Goal: Task Accomplishment & Management: Manage account settings

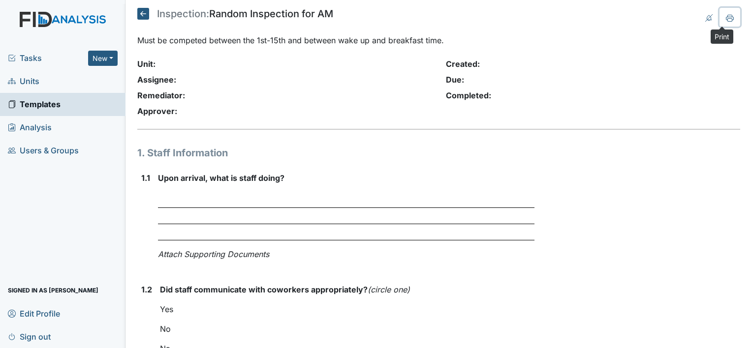
click at [726, 18] on icon at bounding box center [730, 18] width 8 height 8
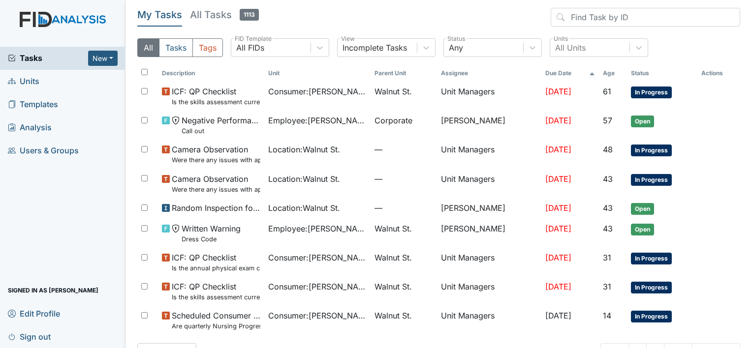
scroll to position [29, 0]
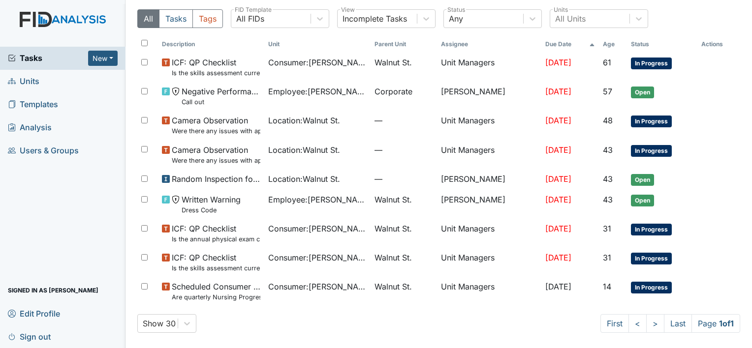
click at [43, 18] on img at bounding box center [62, 29] width 125 height 35
click at [190, 24] on button "Tasks" at bounding box center [176, 18] width 34 height 19
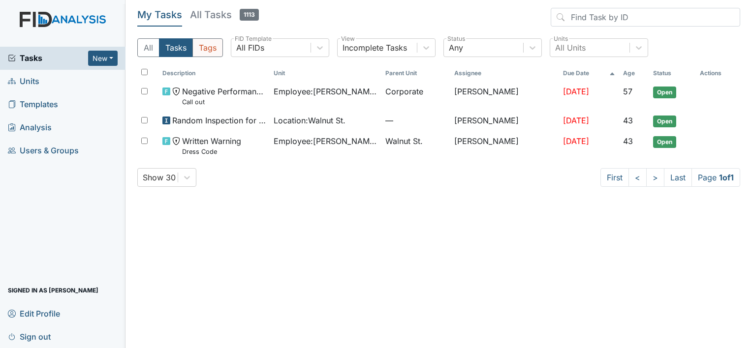
click at [217, 48] on button "Tags" at bounding box center [207, 47] width 31 height 19
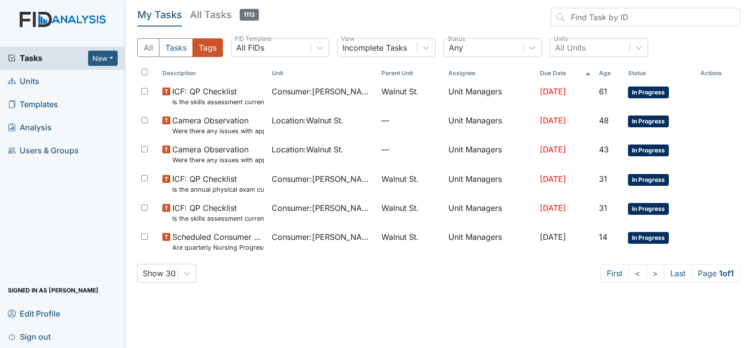
click at [53, 20] on img at bounding box center [62, 29] width 125 height 35
click at [46, 18] on img at bounding box center [62, 29] width 125 height 35
click at [167, 22] on link "My Tasks" at bounding box center [159, 17] width 45 height 19
click at [75, 22] on img at bounding box center [62, 29] width 125 height 35
click at [28, 14] on img at bounding box center [62, 29] width 125 height 35
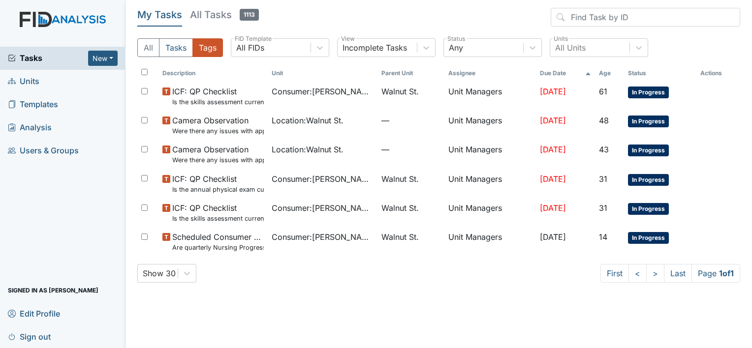
click at [28, 14] on img at bounding box center [62, 29] width 125 height 35
click at [146, 51] on button "All" at bounding box center [148, 47] width 22 height 19
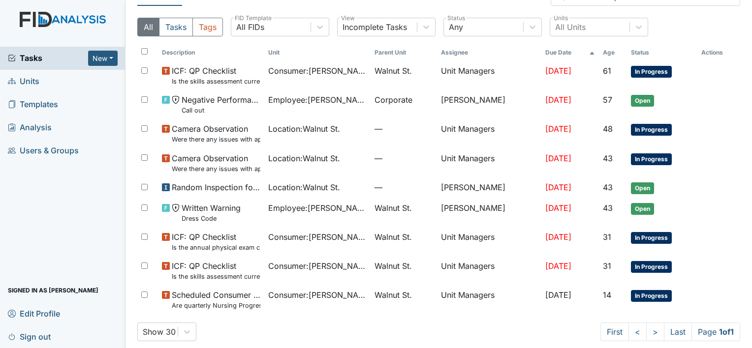
scroll to position [29, 0]
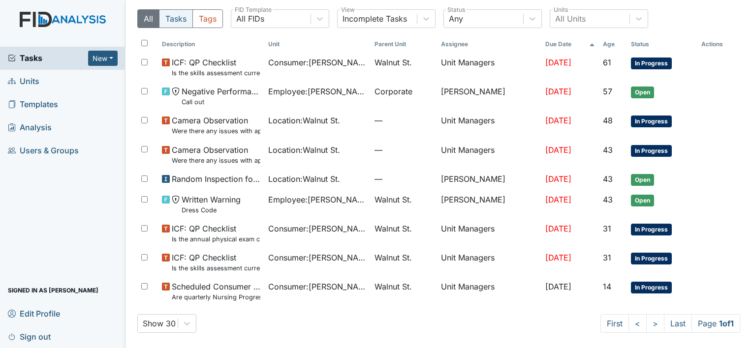
click at [171, 19] on button "Tasks" at bounding box center [176, 18] width 34 height 19
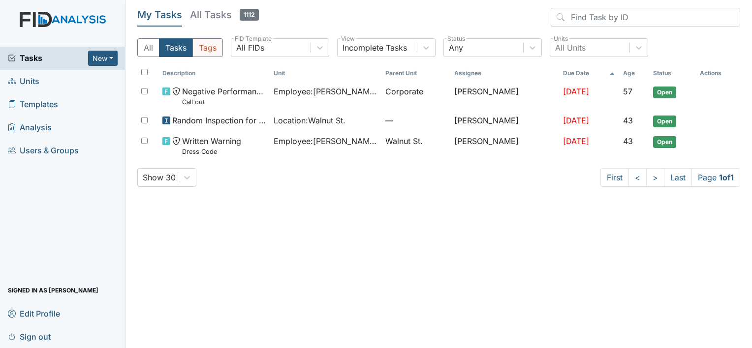
click at [206, 45] on button "Tags" at bounding box center [207, 47] width 31 height 19
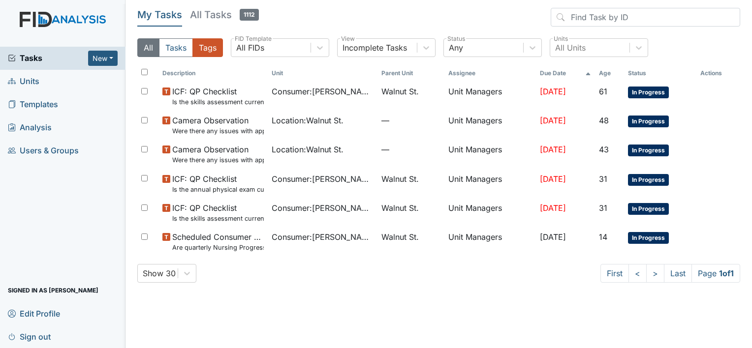
click at [143, 47] on button "All" at bounding box center [148, 47] width 22 height 19
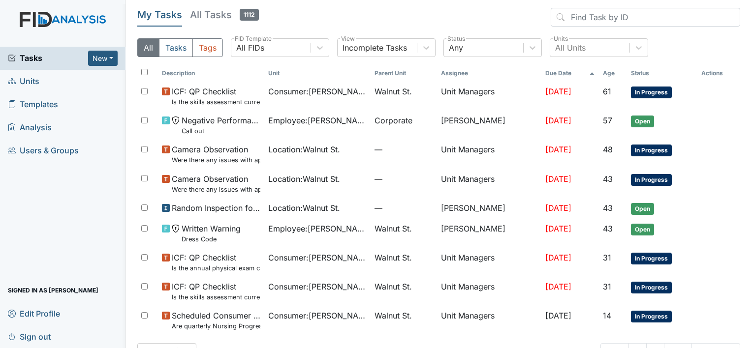
click at [217, 15] on h5 "All Tasks 1112" at bounding box center [224, 15] width 69 height 14
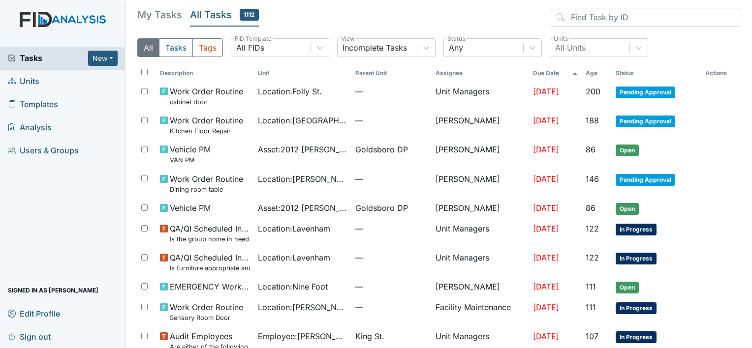
click at [159, 18] on h5 "My Tasks" at bounding box center [159, 15] width 45 height 14
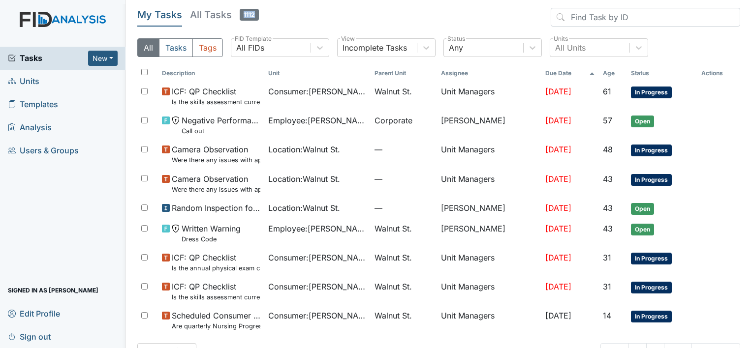
drag, startPoint x: 198, startPoint y: 20, endPoint x: 474, endPoint y: 5, distance: 276.5
click at [474, 5] on main "My Tasks All Tasks 1112 All Tasks Tags All FIDs FID Template Incomplete Tasks V…" at bounding box center [438, 174] width 626 height 348
click at [328, 16] on header "My Tasks All Tasks 1112" at bounding box center [438, 19] width 603 height 23
